Goal: Task Accomplishment & Management: Complete application form

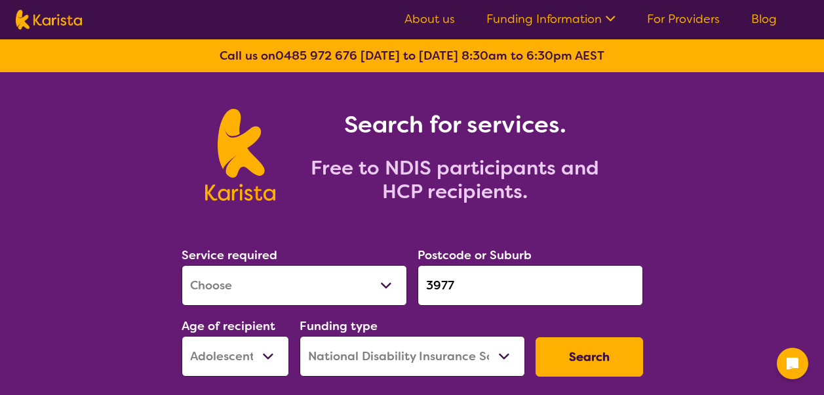
select select "[MEDICAL_DATA]"
select select "AS"
select select "NDIS"
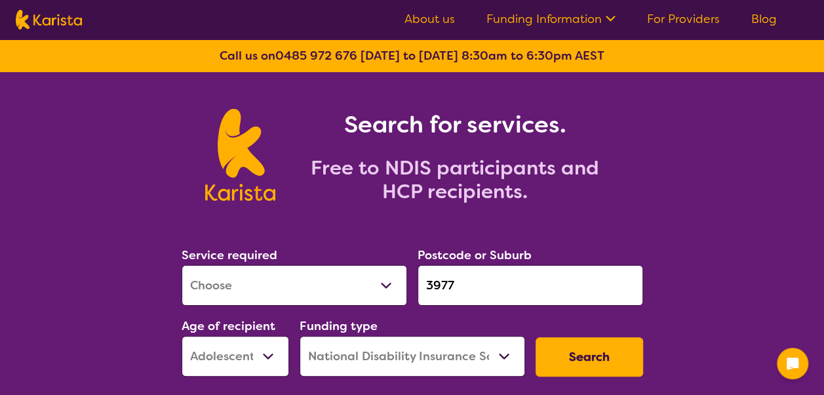
click at [280, 282] on select "Allied Health Assistant Assessment ([MEDICAL_DATA] or [MEDICAL_DATA]) Behaviour…" at bounding box center [295, 285] width 226 height 41
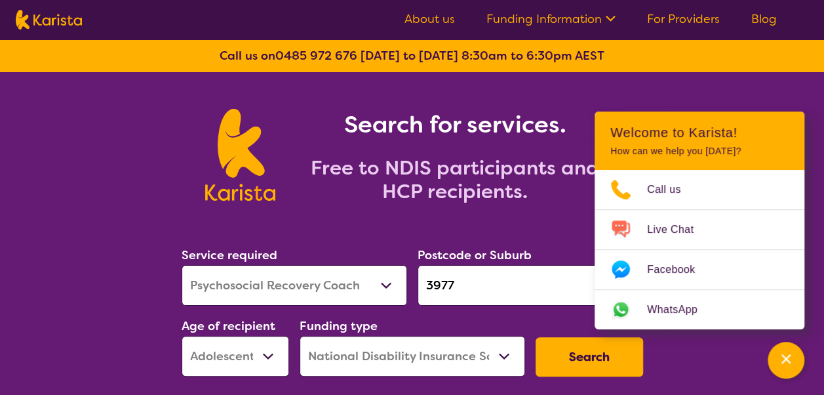
click at [182, 265] on select "Allied Health Assistant Assessment ([MEDICAL_DATA] or [MEDICAL_DATA]) Behaviour…" at bounding box center [295, 285] width 226 height 41
click at [269, 274] on select "Allied Health Assistant Assessment ([MEDICAL_DATA] or [MEDICAL_DATA]) Behaviour…" at bounding box center [295, 285] width 226 height 41
select select "Psychology"
click at [182, 265] on select "Allied Health Assistant Assessment ([MEDICAL_DATA] or [MEDICAL_DATA]) Behaviour…" at bounding box center [295, 285] width 226 height 41
click at [260, 352] on select "Early Childhood - 0 to 9 Child - 10 to 11 Adolescent - 12 to 17 Adult - 18 to 6…" at bounding box center [236, 356] width 108 height 41
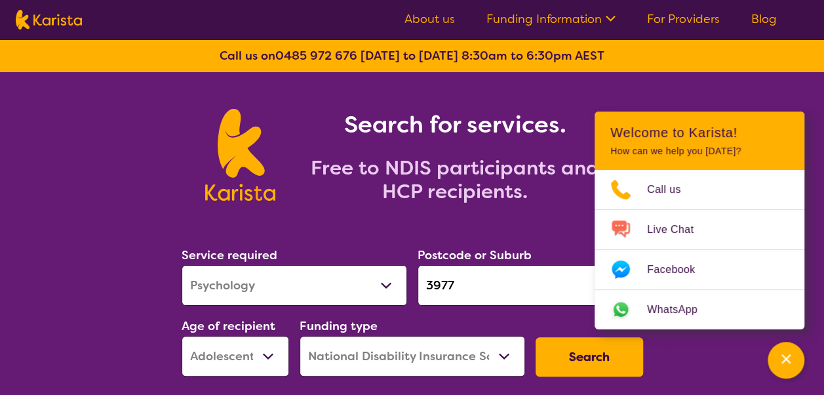
select select "AD"
click at [182, 336] on select "Early Childhood - 0 to 9 Child - 10 to 11 Adolescent - 12 to 17 Adult - 18 to 6…" at bounding box center [236, 356] width 108 height 41
click at [535, 272] on input "3977" at bounding box center [531, 285] width 226 height 41
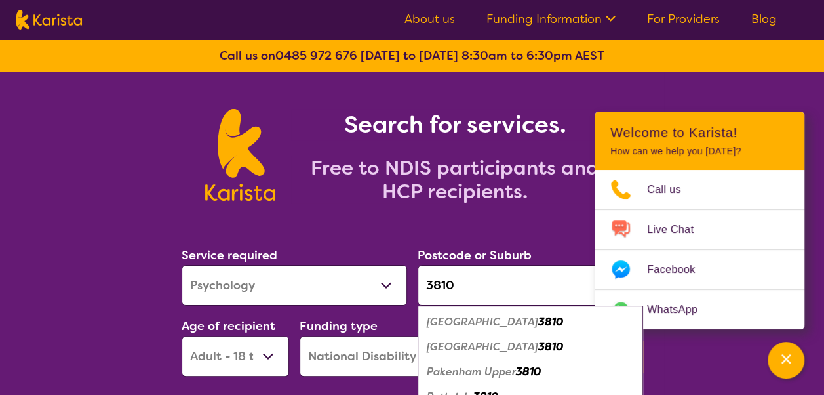
type input "3810"
click at [538, 323] on em "3810" at bounding box center [550, 322] width 25 height 14
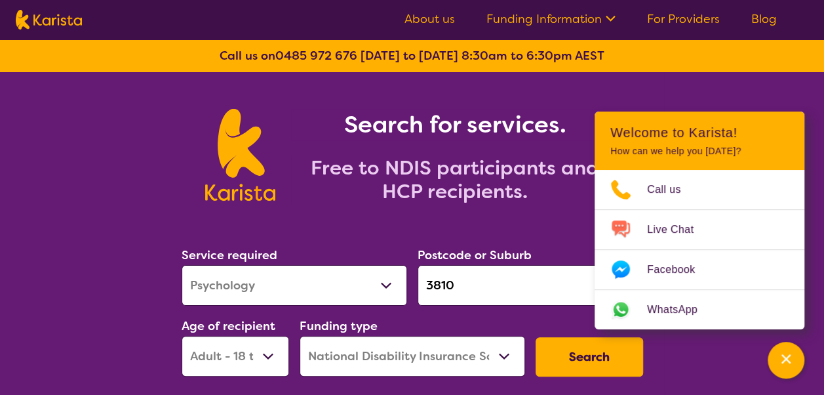
click at [556, 357] on button "Search" at bounding box center [590, 356] width 108 height 39
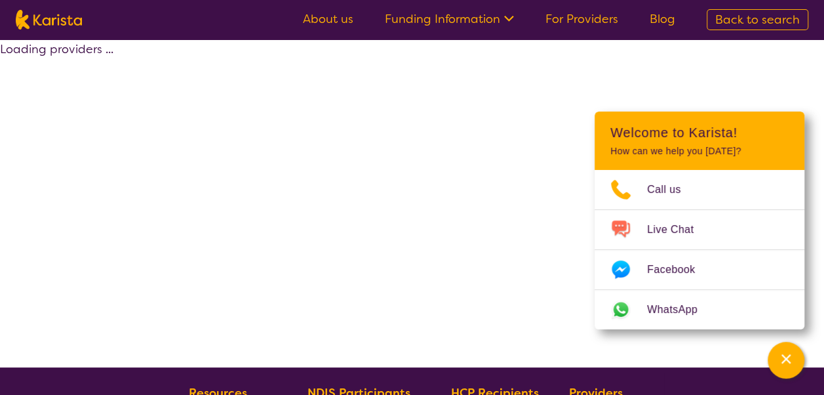
select select "by_score"
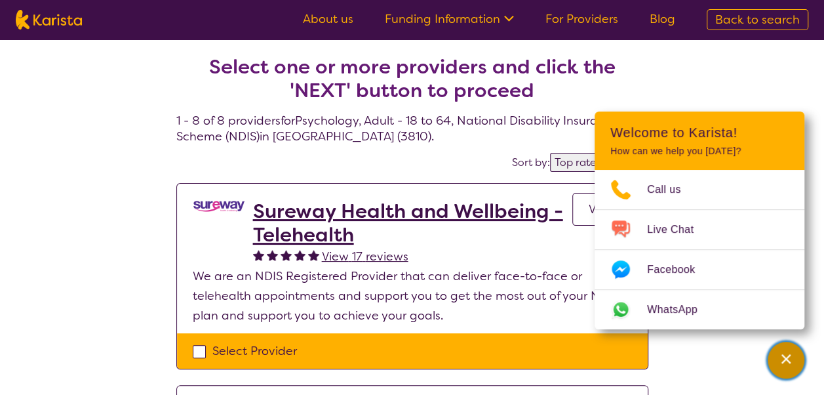
click at [787, 359] on icon "Channel Menu" at bounding box center [786, 358] width 9 height 9
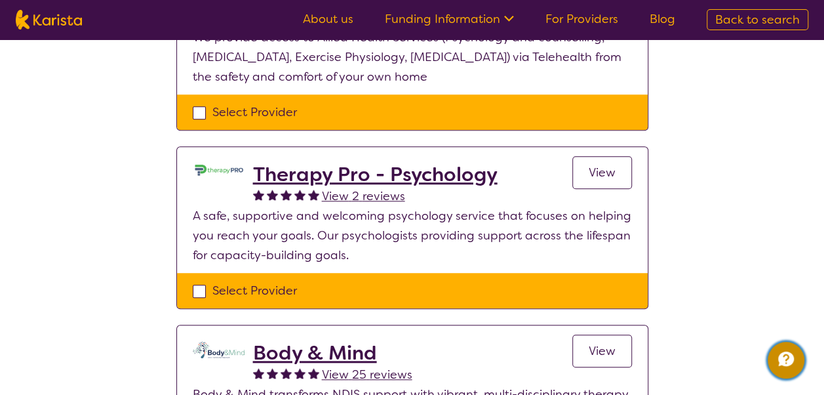
scroll to position [416, 0]
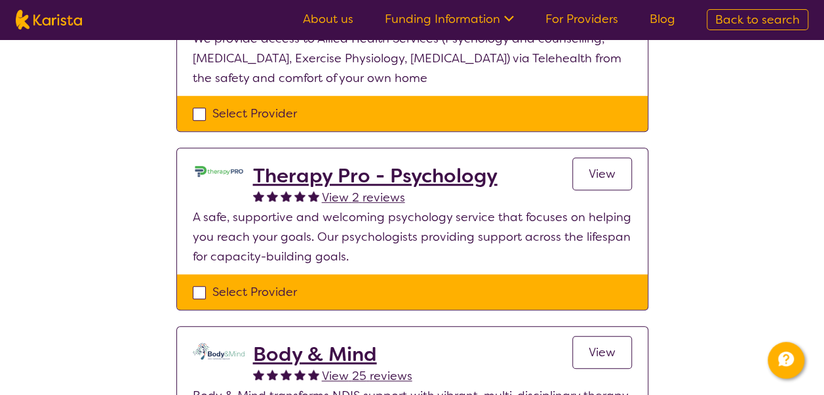
click at [594, 169] on span "View" at bounding box center [602, 174] width 27 height 16
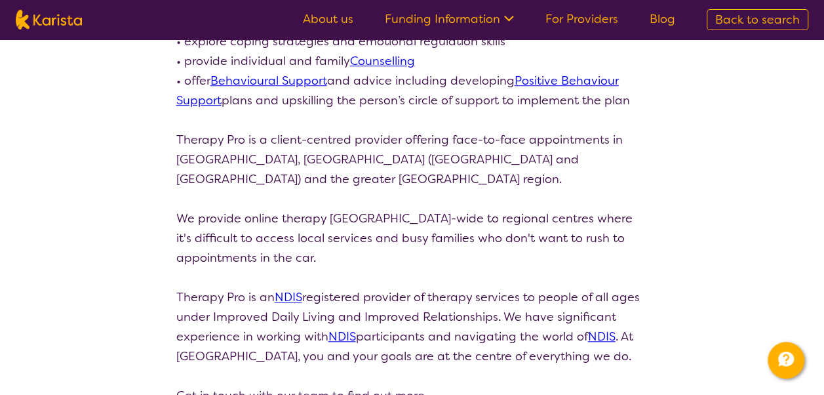
select select "by_score"
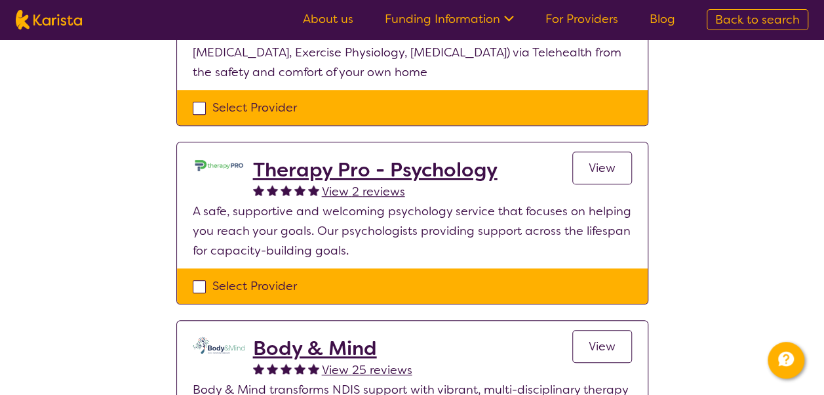
scroll to position [0, 0]
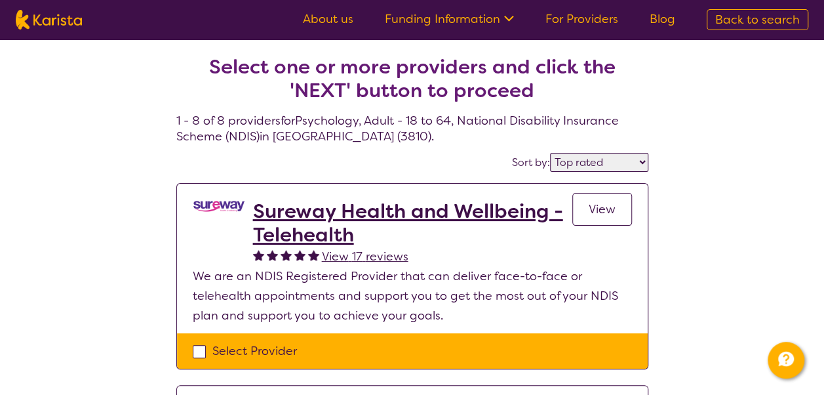
click at [618, 218] on link "View" at bounding box center [603, 209] width 60 height 33
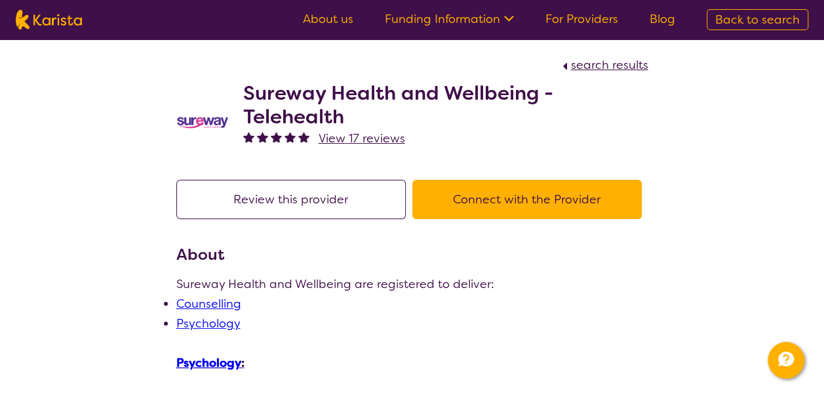
click at [588, 197] on button "Connect with the Provider" at bounding box center [528, 199] width 230 height 39
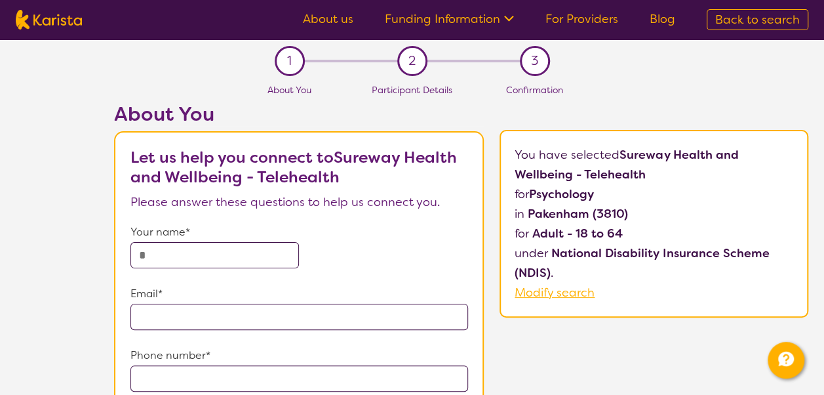
click at [216, 244] on input "text" at bounding box center [215, 255] width 169 height 26
click at [378, 253] on div "Your name*" at bounding box center [300, 245] width 338 height 46
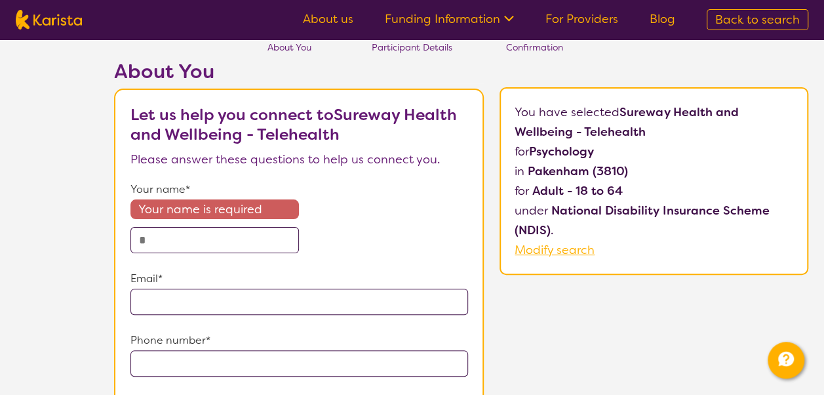
scroll to position [64, 0]
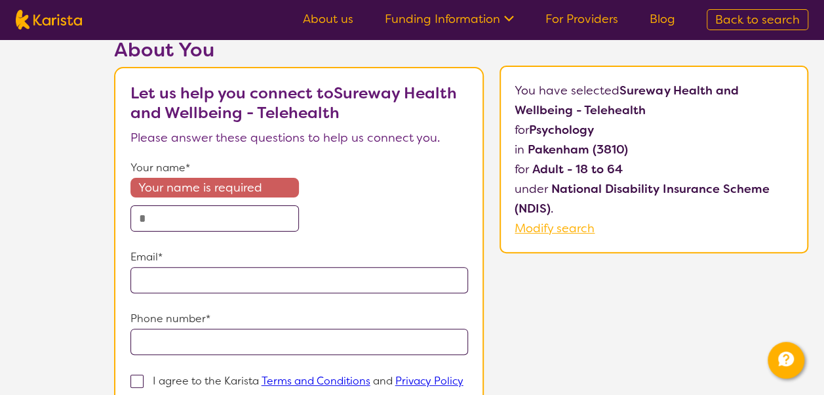
click at [232, 207] on input "text" at bounding box center [215, 218] width 169 height 26
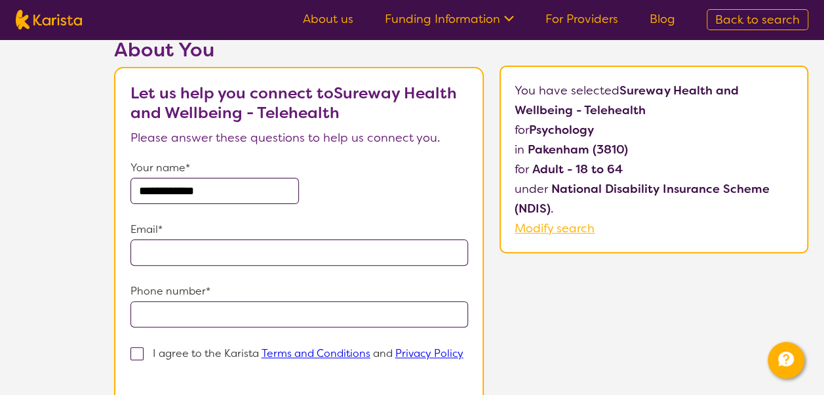
type input "**********"
click at [166, 251] on input "email" at bounding box center [300, 252] width 338 height 26
type input "**********"
click at [133, 356] on span at bounding box center [137, 353] width 13 height 13
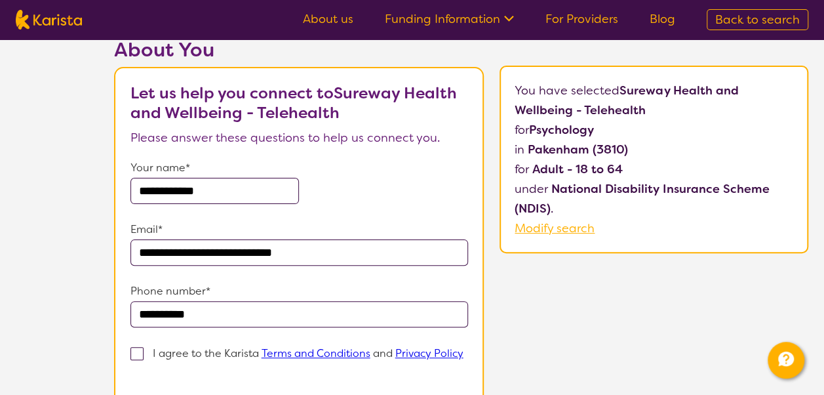
click at [133, 369] on input "I agree to the Karista Terms and Conditions and Privacy Policy" at bounding box center [135, 373] width 9 height 9
checkbox input "true"
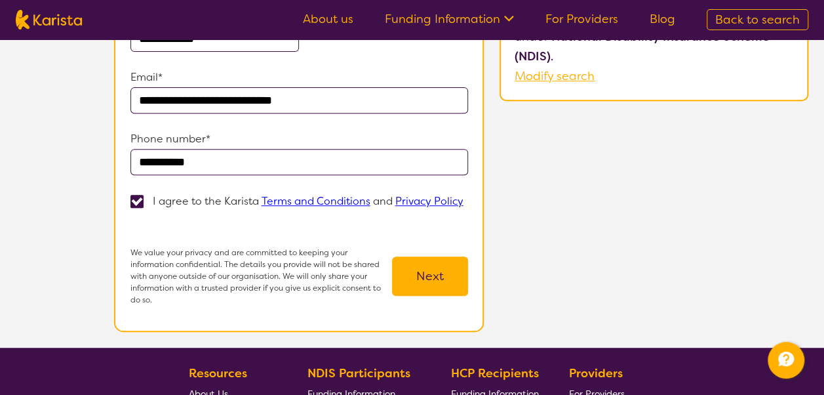
scroll to position [219, 0]
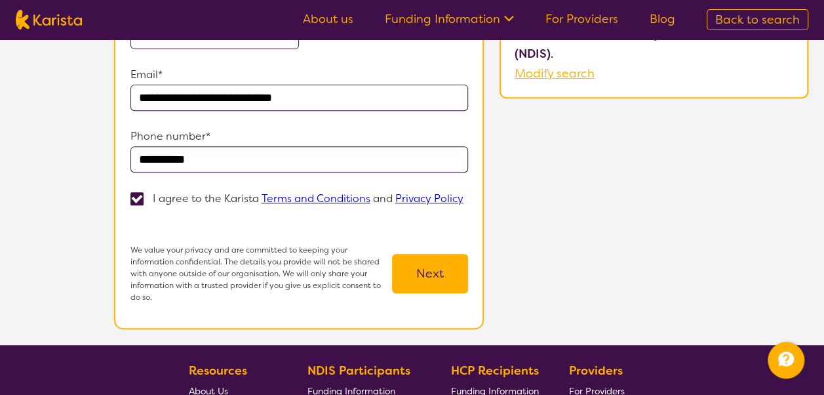
click at [451, 270] on button "Next" at bounding box center [430, 273] width 76 height 39
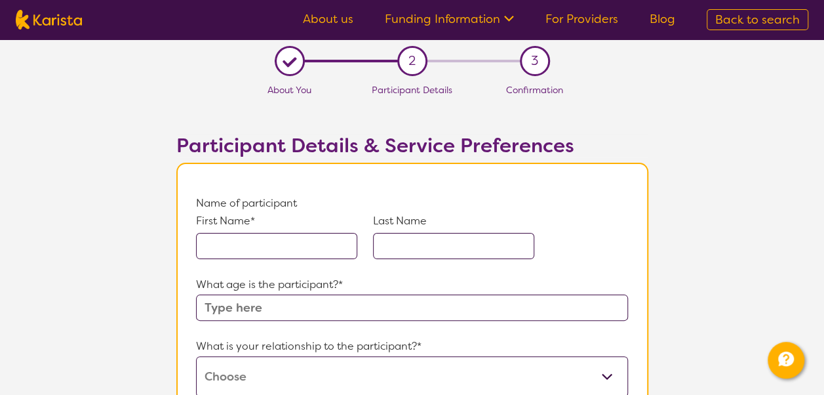
click at [292, 59] on div "L" at bounding box center [289, 61] width 20 height 20
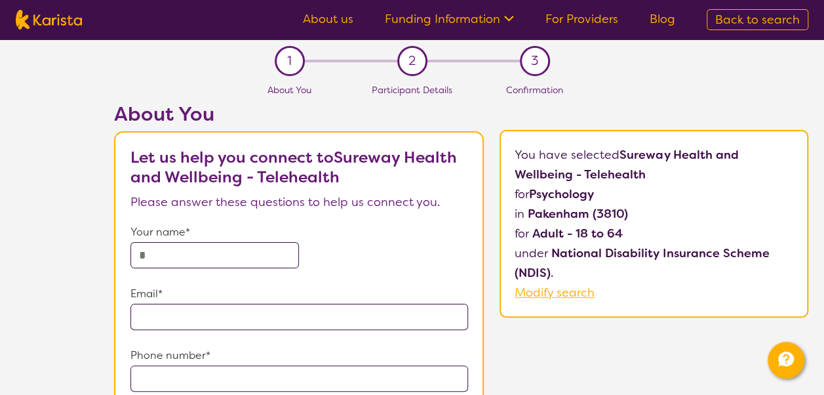
click at [235, 245] on input "text" at bounding box center [215, 255] width 169 height 26
type input "**********"
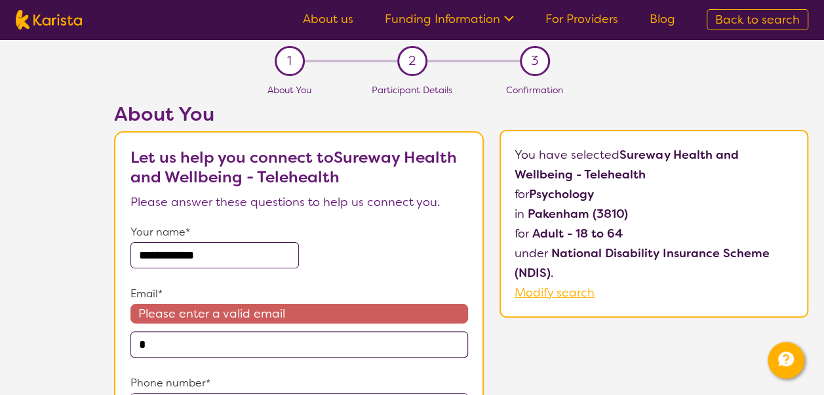
type input "**********"
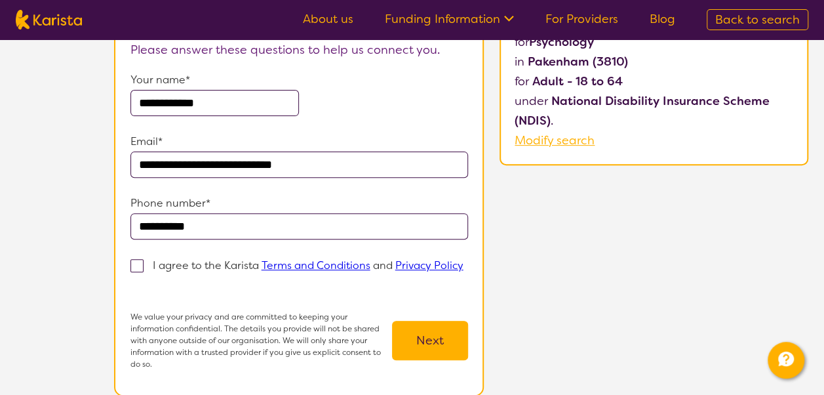
scroll to position [159, 0]
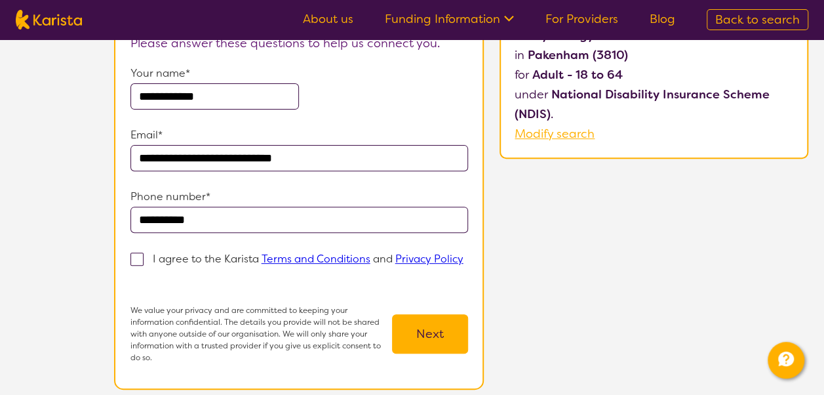
click at [132, 258] on span at bounding box center [137, 258] width 13 height 13
click at [132, 274] on input "I agree to the Karista Terms and Conditions and Privacy Policy" at bounding box center [135, 278] width 9 height 9
checkbox input "true"
click at [429, 317] on button "Next" at bounding box center [430, 333] width 76 height 39
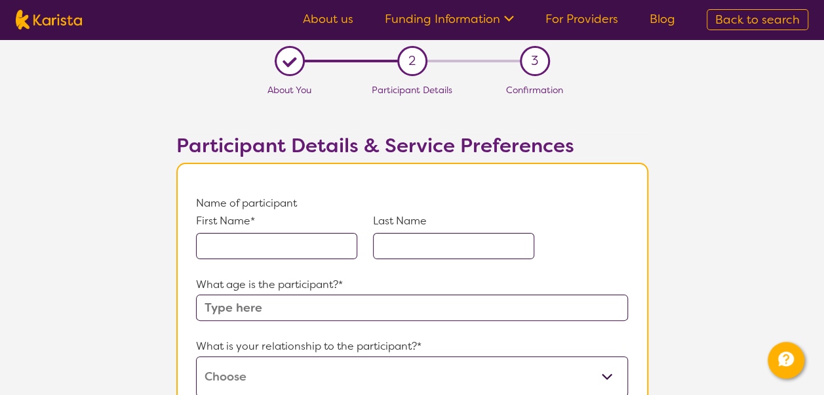
click at [295, 251] on input "text" at bounding box center [276, 246] width 161 height 26
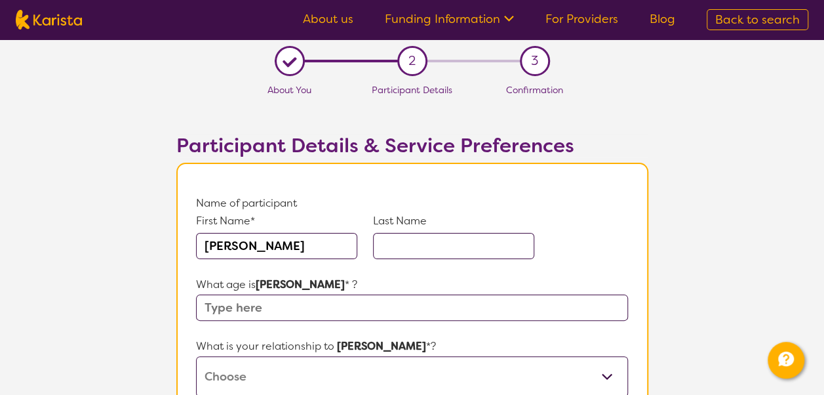
type input "[PERSON_NAME]"
click at [339, 313] on input "text" at bounding box center [412, 307] width 432 height 26
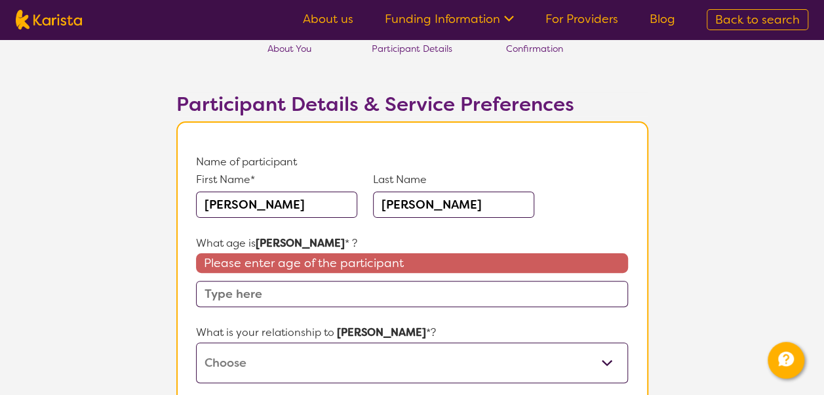
scroll to position [64, 0]
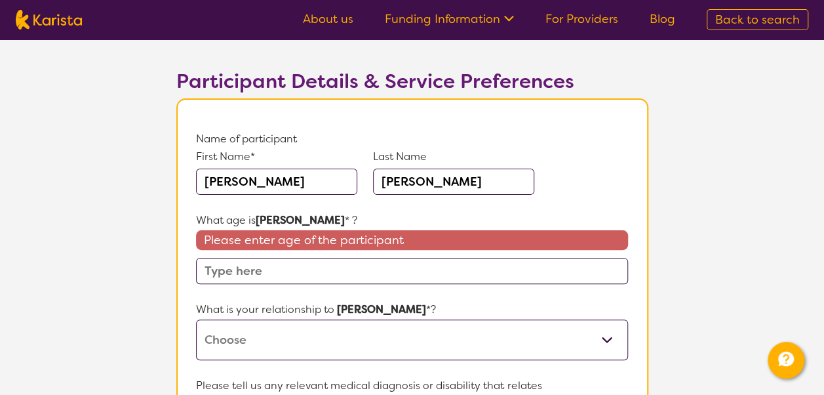
click at [303, 268] on input "text" at bounding box center [412, 271] width 432 height 26
click at [337, 264] on input "text" at bounding box center [412, 271] width 432 height 26
click at [309, 272] on input "text" at bounding box center [412, 271] width 432 height 26
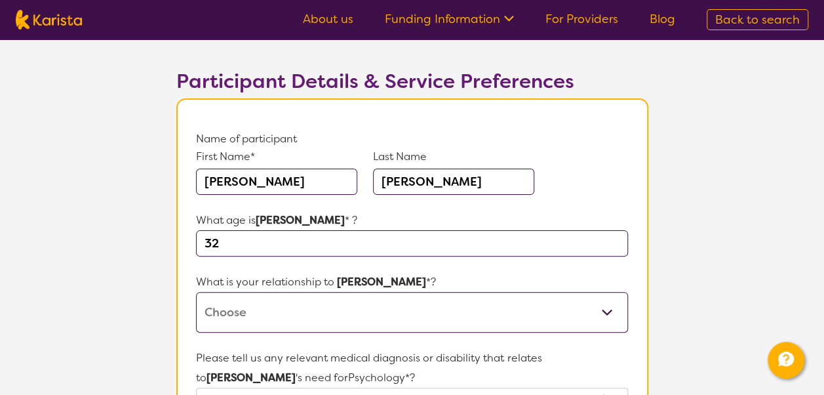
type input "32"
drag, startPoint x: 269, startPoint y: 310, endPoint x: 258, endPoint y: 312, distance: 10.7
click at [258, 312] on select "This request is for myself I am their parent I am their child I am their spouse…" at bounding box center [412, 312] width 432 height 41
select select "I am their Support Coordinator"
click at [196, 292] on select "This request is for myself I am their parent I am their child I am their spouse…" at bounding box center [412, 312] width 432 height 41
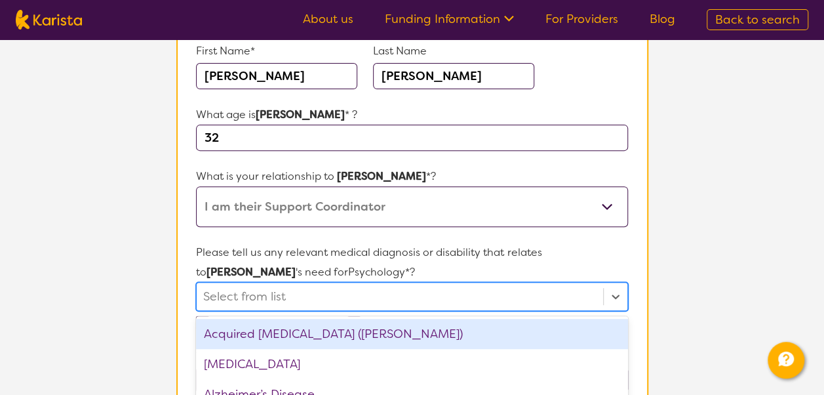
scroll to position [291, 0]
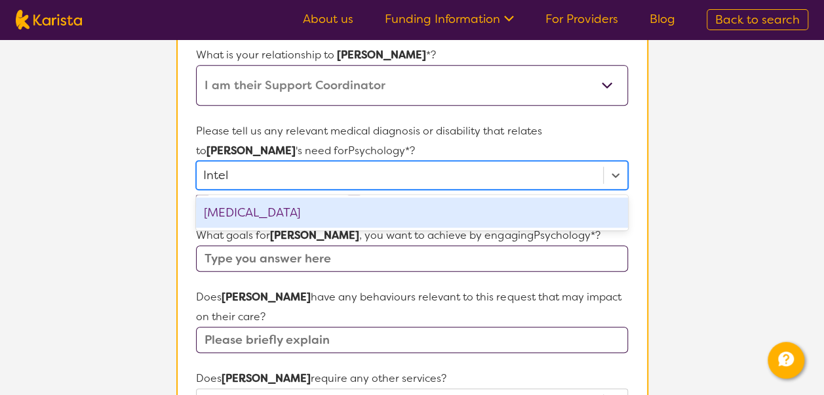
type input "Intell"
click at [326, 209] on div "[MEDICAL_DATA]" at bounding box center [412, 212] width 432 height 30
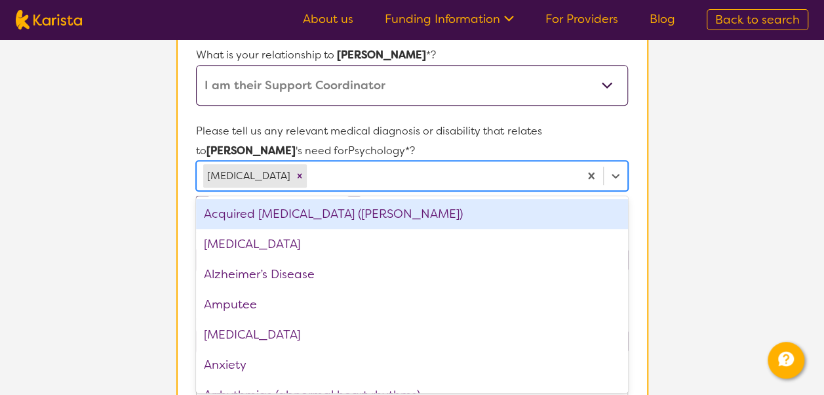
click at [397, 173] on div at bounding box center [441, 176] width 263 height 22
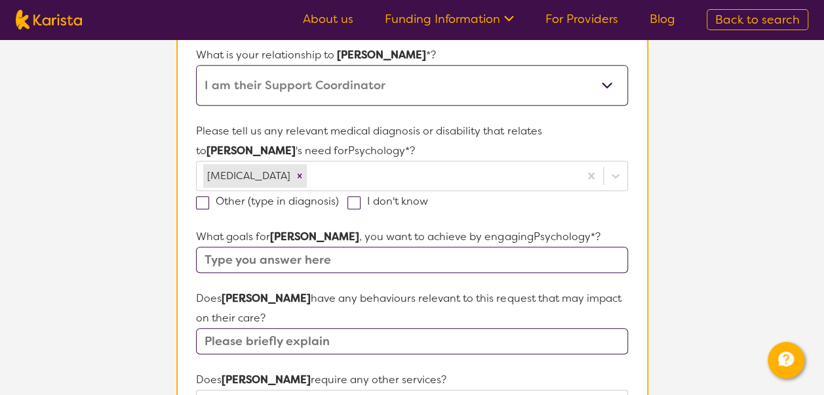
click at [256, 257] on input "text" at bounding box center [412, 260] width 432 height 26
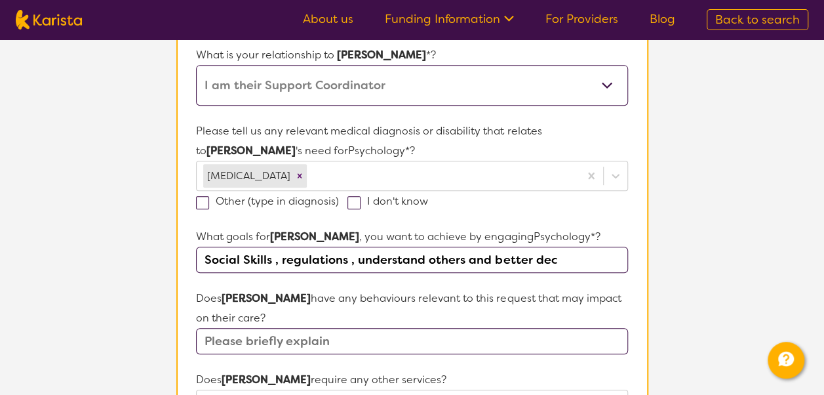
click at [527, 262] on input "Social Skills , regulations , understand others and better dec" at bounding box center [412, 260] width 432 height 26
click at [546, 257] on input "Social Skills , regulations , understand others and safe dec" at bounding box center [412, 260] width 432 height 26
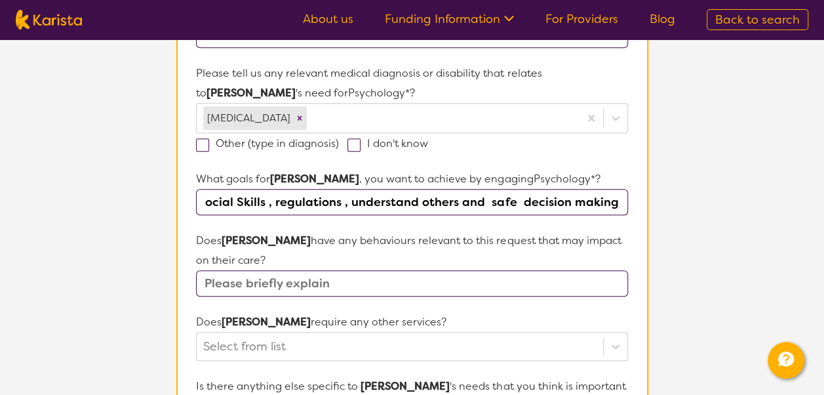
scroll to position [351, 0]
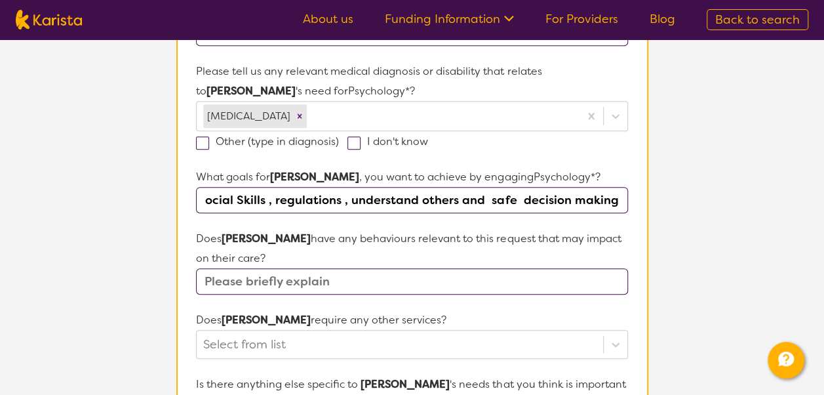
type input "Social Skills , regulations , understand others and safe decision making ."
click at [394, 273] on input "text" at bounding box center [412, 281] width 432 height 26
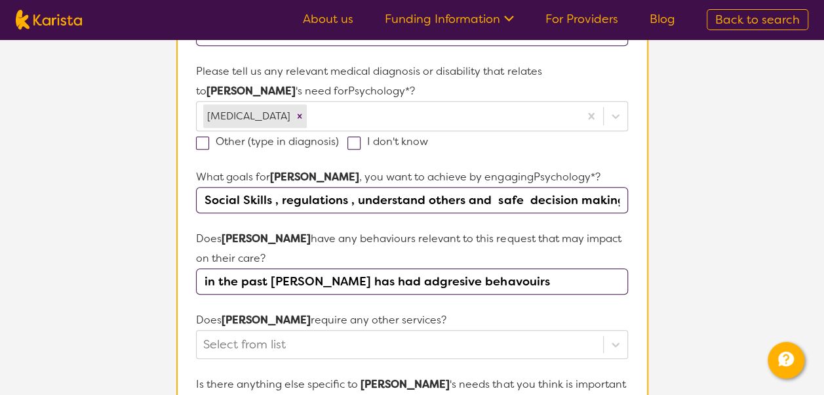
drag, startPoint x: 406, startPoint y: 285, endPoint x: 469, endPoint y: 264, distance: 66.2
click at [469, 264] on p "Does [PERSON_NAME] have any behaviours relevant to this request that may impact…" at bounding box center [412, 248] width 432 height 39
click at [395, 281] on input "in the past [PERSON_NAME] has had adgresive behavouirs" at bounding box center [412, 281] width 432 height 26
click at [383, 279] on input "in the past [PERSON_NAME] has had adgresive behavouirs" at bounding box center [412, 281] width 432 height 26
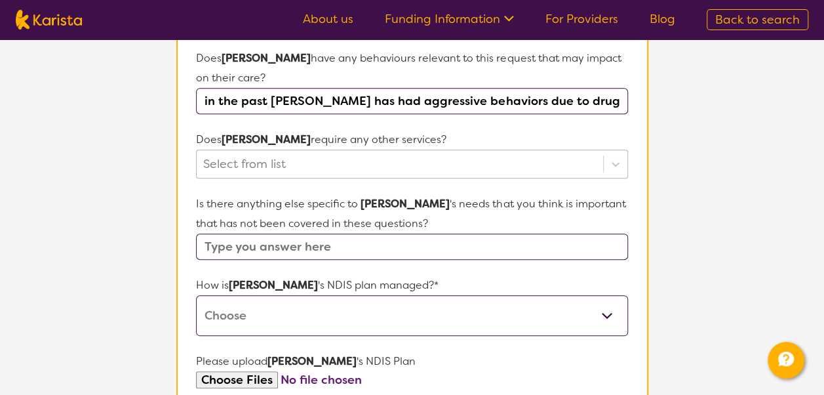
scroll to position [534, 0]
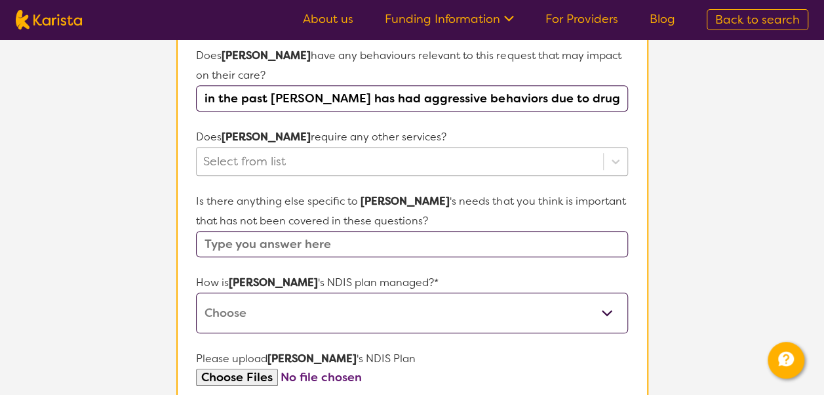
type input "in the past [PERSON_NAME] has had aggressive behaviors due to drug us"
click at [423, 250] on input "text" at bounding box center [412, 244] width 432 height 26
type input "learn to read and write , special easy read pen"
click at [378, 307] on select "Self-managed NDIS plan Managed by a registered plan management provider (not th…" at bounding box center [412, 313] width 432 height 41
click at [292, 312] on select "Self-managed NDIS plan Managed by a registered plan management provider (not th…" at bounding box center [412, 313] width 432 height 41
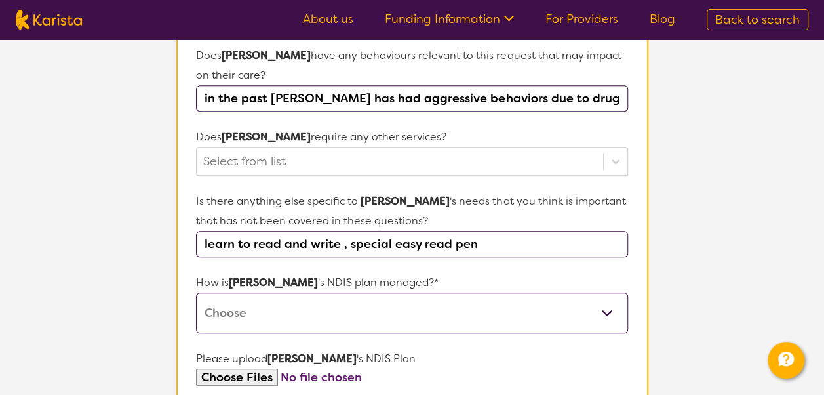
click at [292, 312] on select "Self-managed NDIS plan Managed by a registered plan management provider (not th…" at bounding box center [412, 313] width 432 height 41
select select "Plan Managed"
click at [196, 293] on select "Self-managed NDIS plan Managed by a registered plan management provider (not th…" at bounding box center [412, 313] width 432 height 41
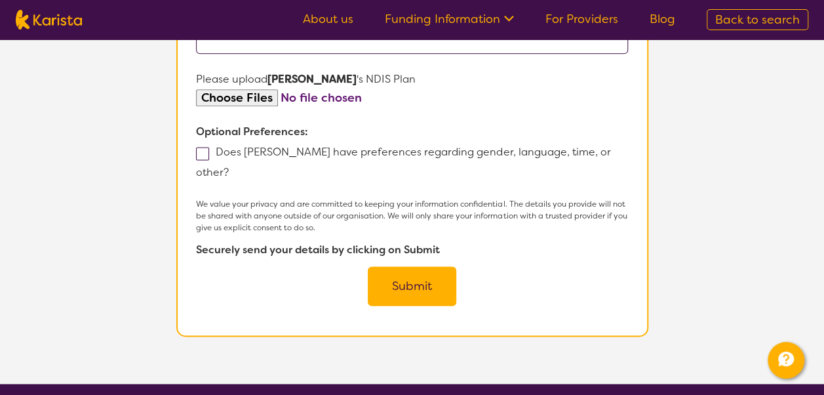
scroll to position [826, 0]
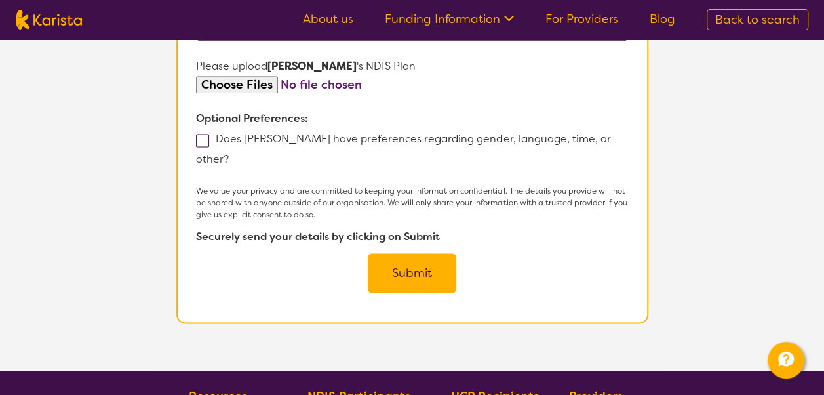
click at [412, 253] on button "Submit" at bounding box center [412, 272] width 89 height 39
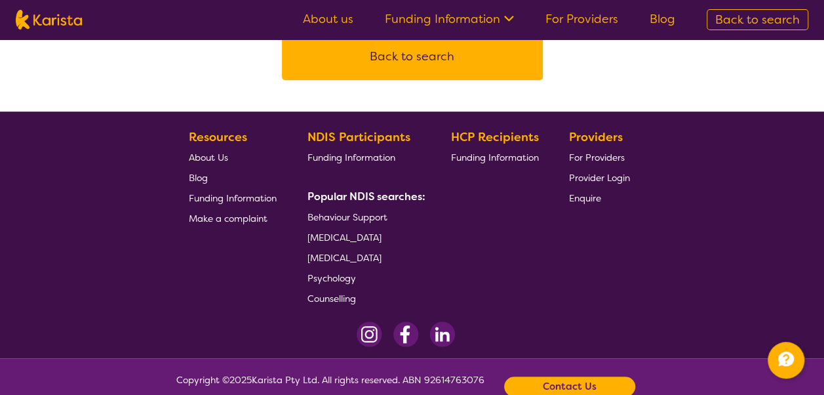
scroll to position [324, 0]
